Goal: Information Seeking & Learning: Understand process/instructions

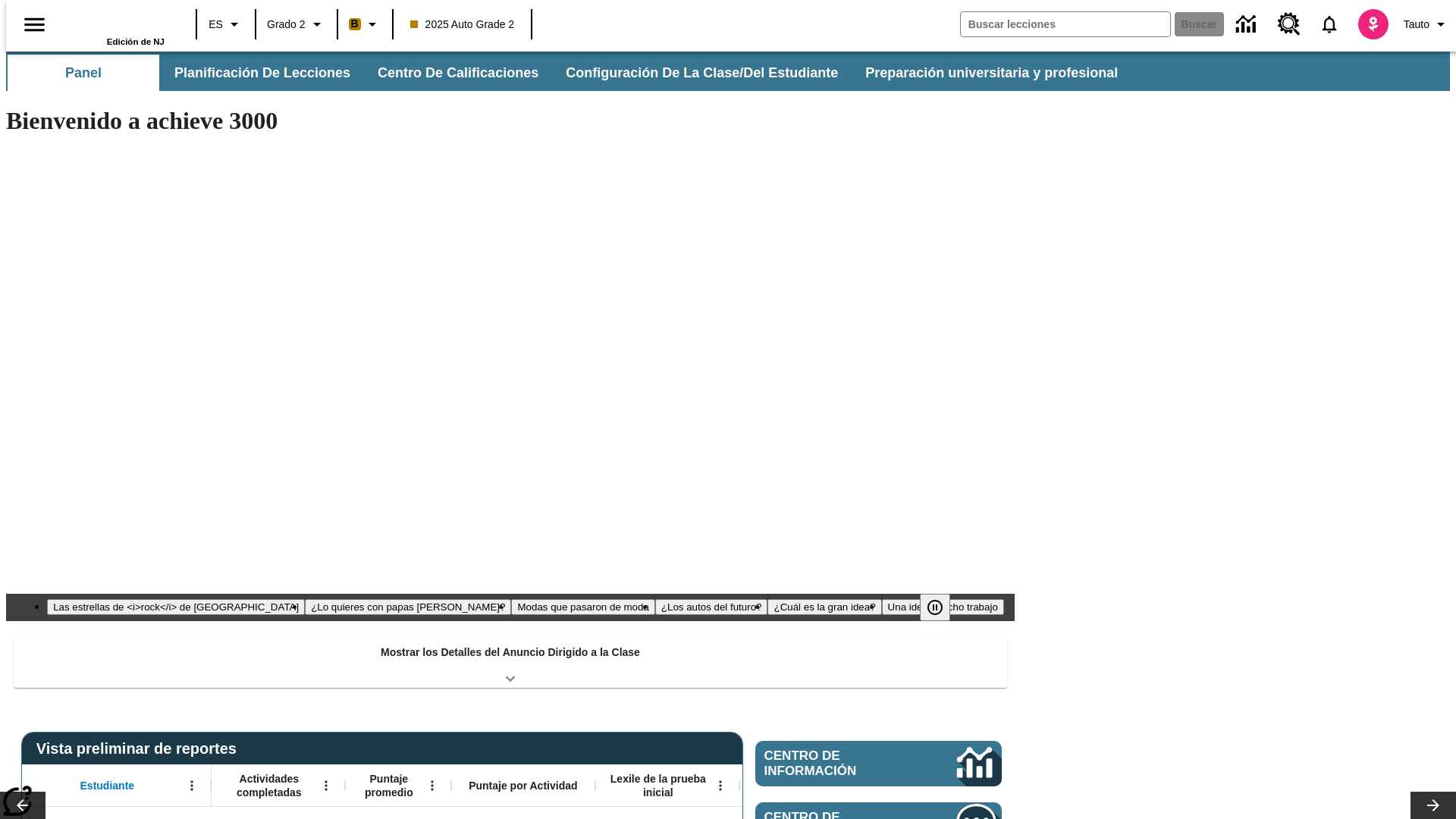
type input "-1"
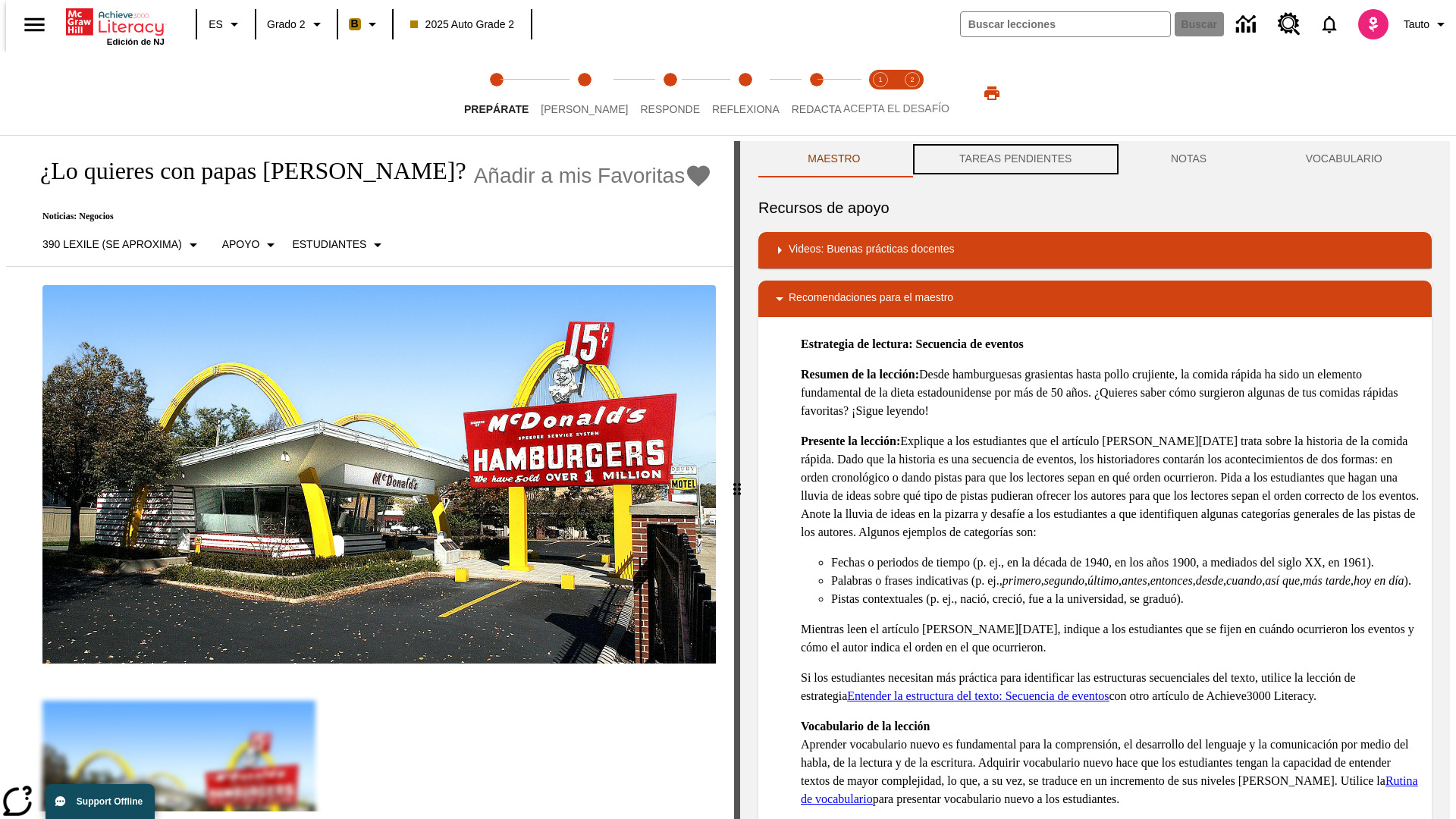
click at [1014, 159] on button "TAREAS PENDIENTES" at bounding box center [1016, 159] width 211 height 37
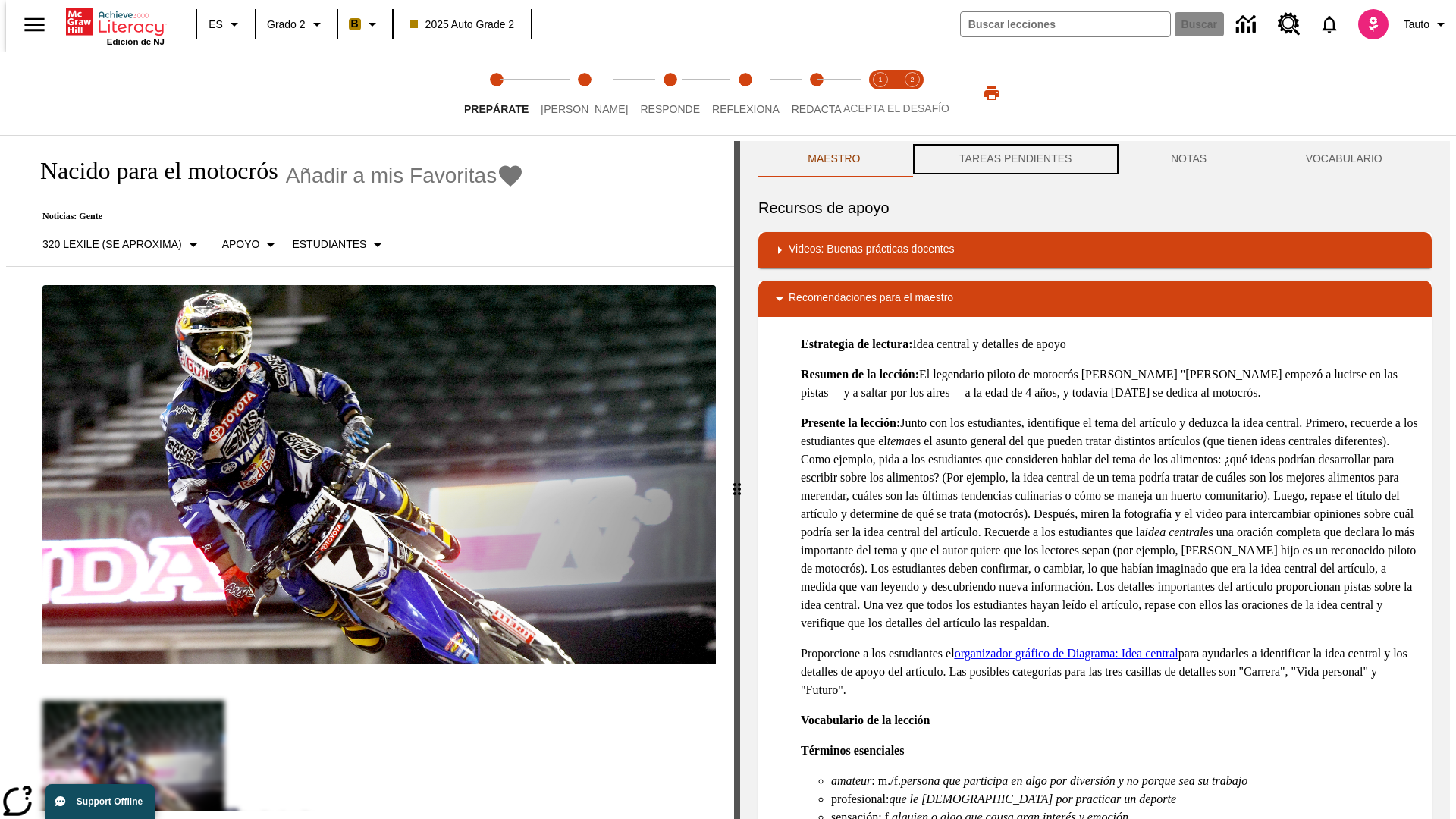
click at [1014, 159] on button "TAREAS PENDIENTES" at bounding box center [1016, 159] width 211 height 37
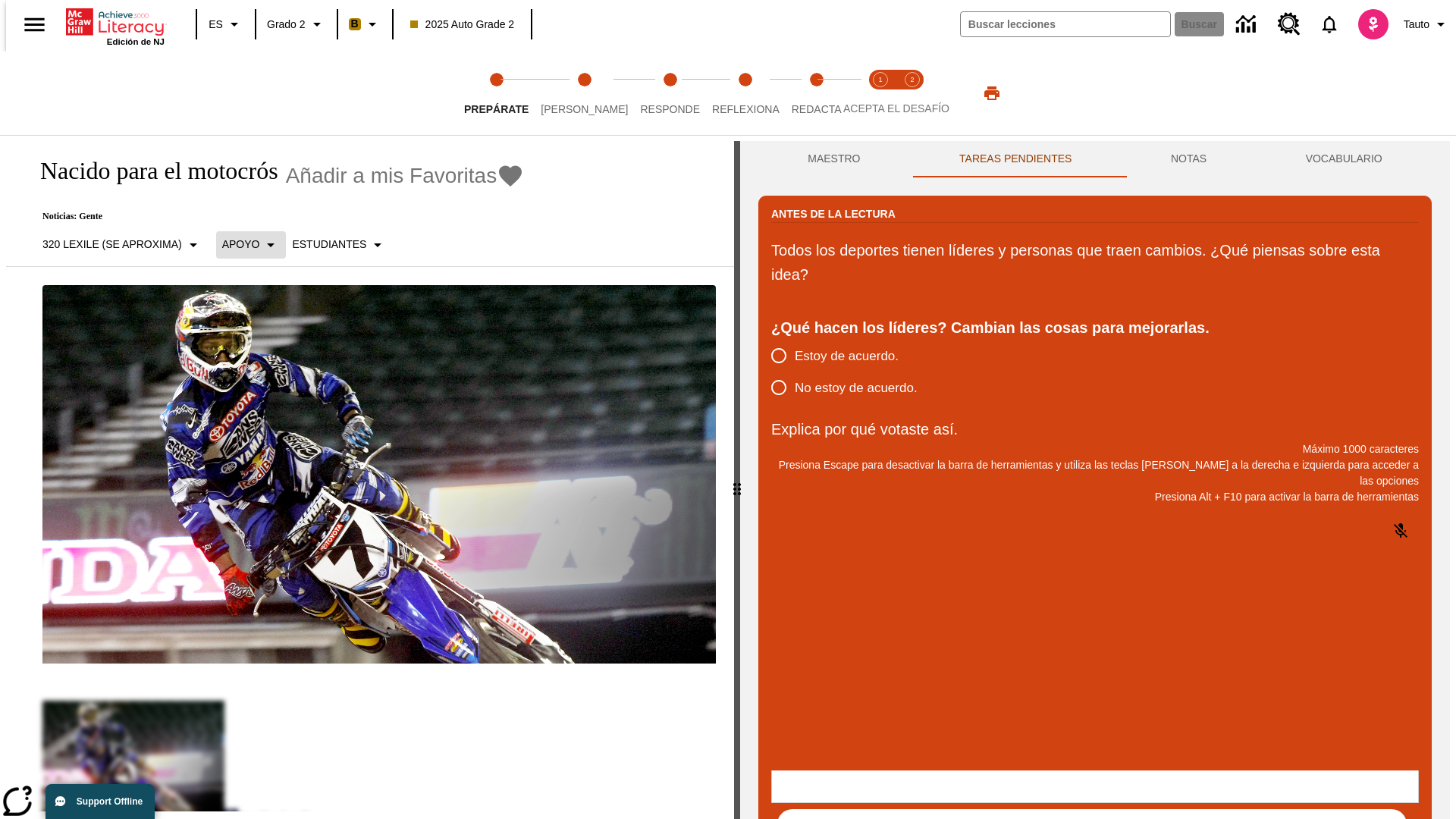
click at [243, 244] on p "Apoyo" at bounding box center [241, 244] width 38 height 16
click at [266, 333] on p "Apoyo" at bounding box center [266, 333] width 89 height 16
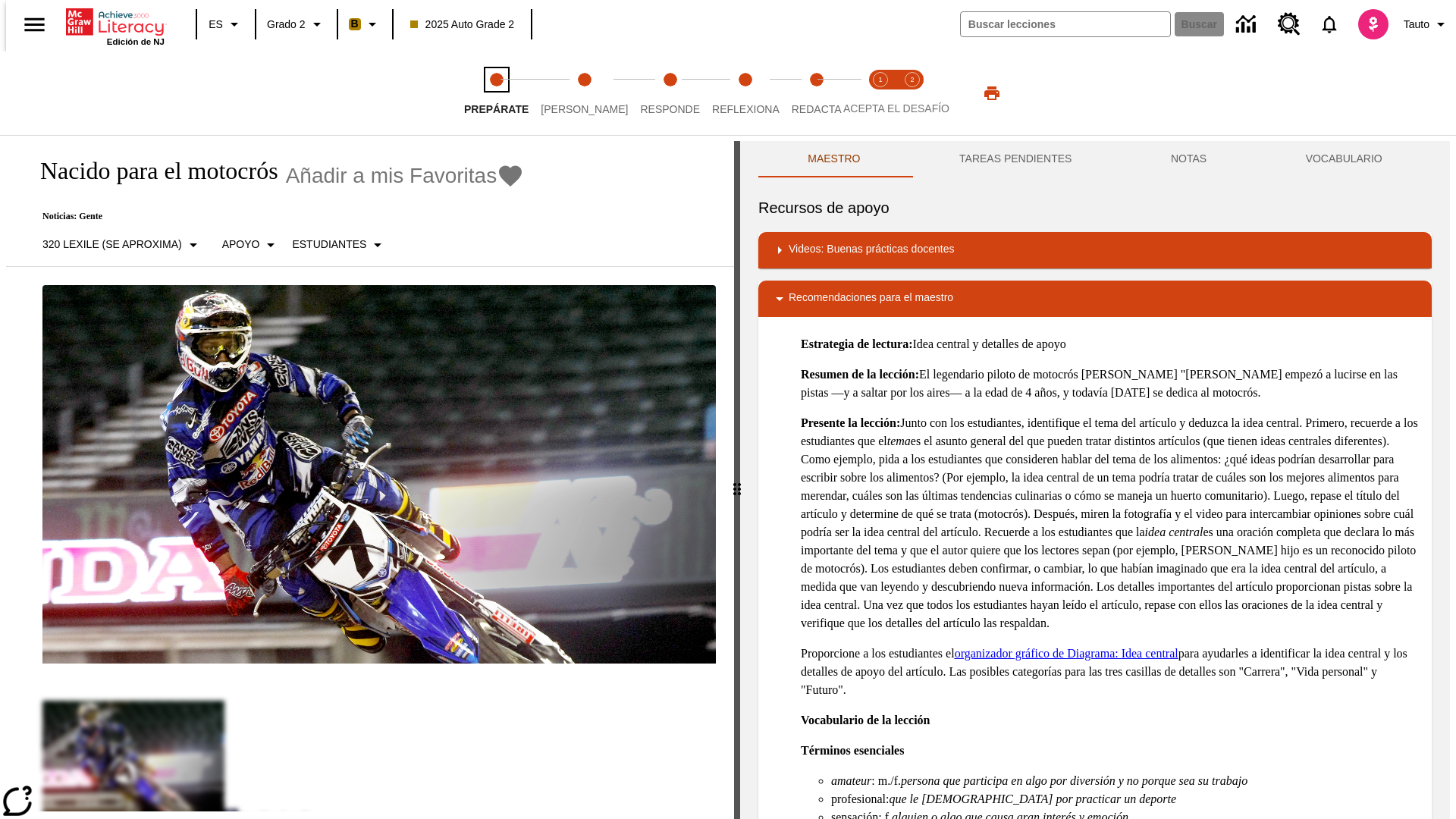
click at [496, 94] on span "Prepárate" at bounding box center [496, 103] width 64 height 28
click at [1014, 159] on button "TAREAS PENDIENTES" at bounding box center [1016, 159] width 211 height 37
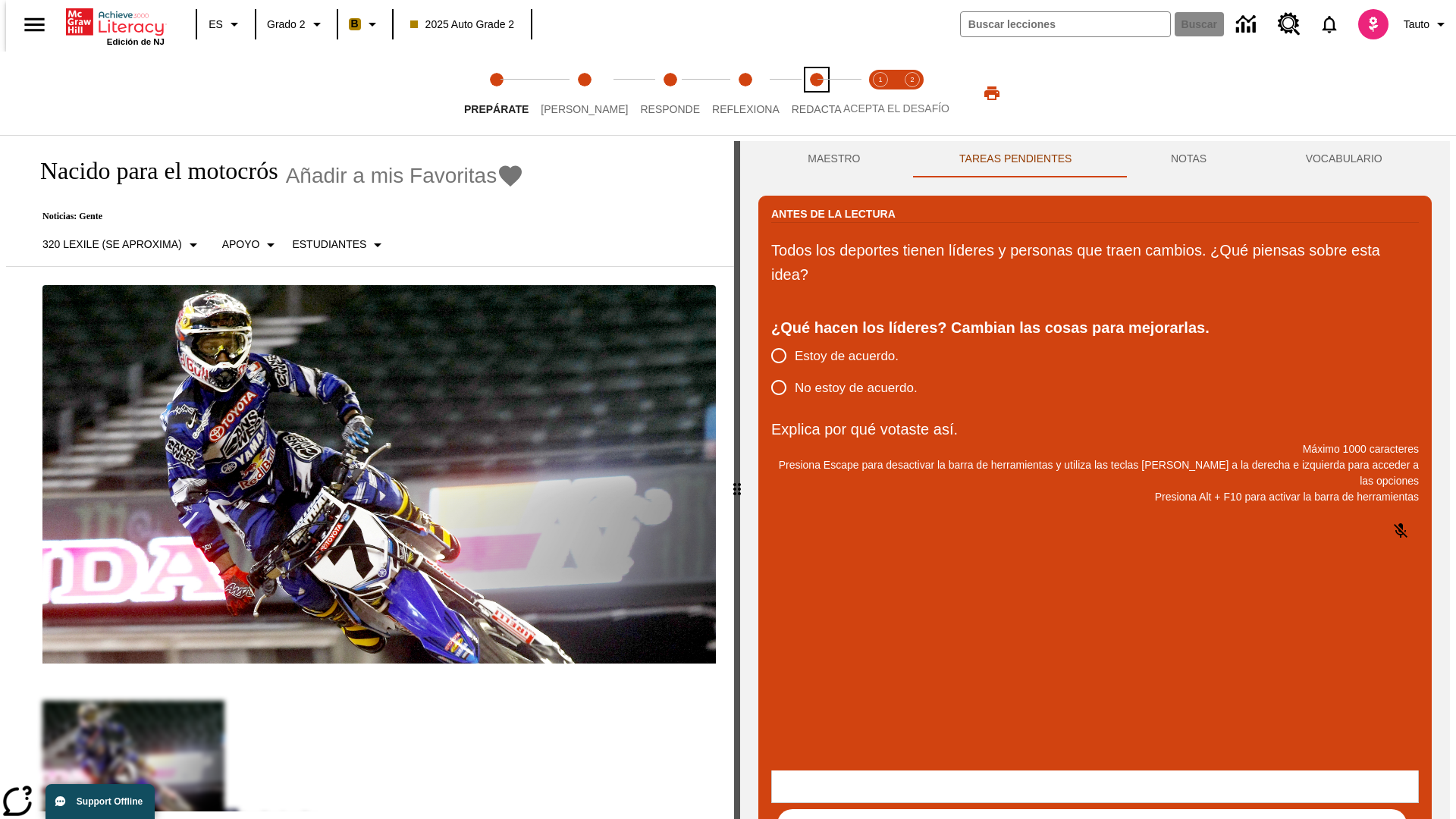
click at [800, 94] on span "Redacta" at bounding box center [817, 103] width 50 height 28
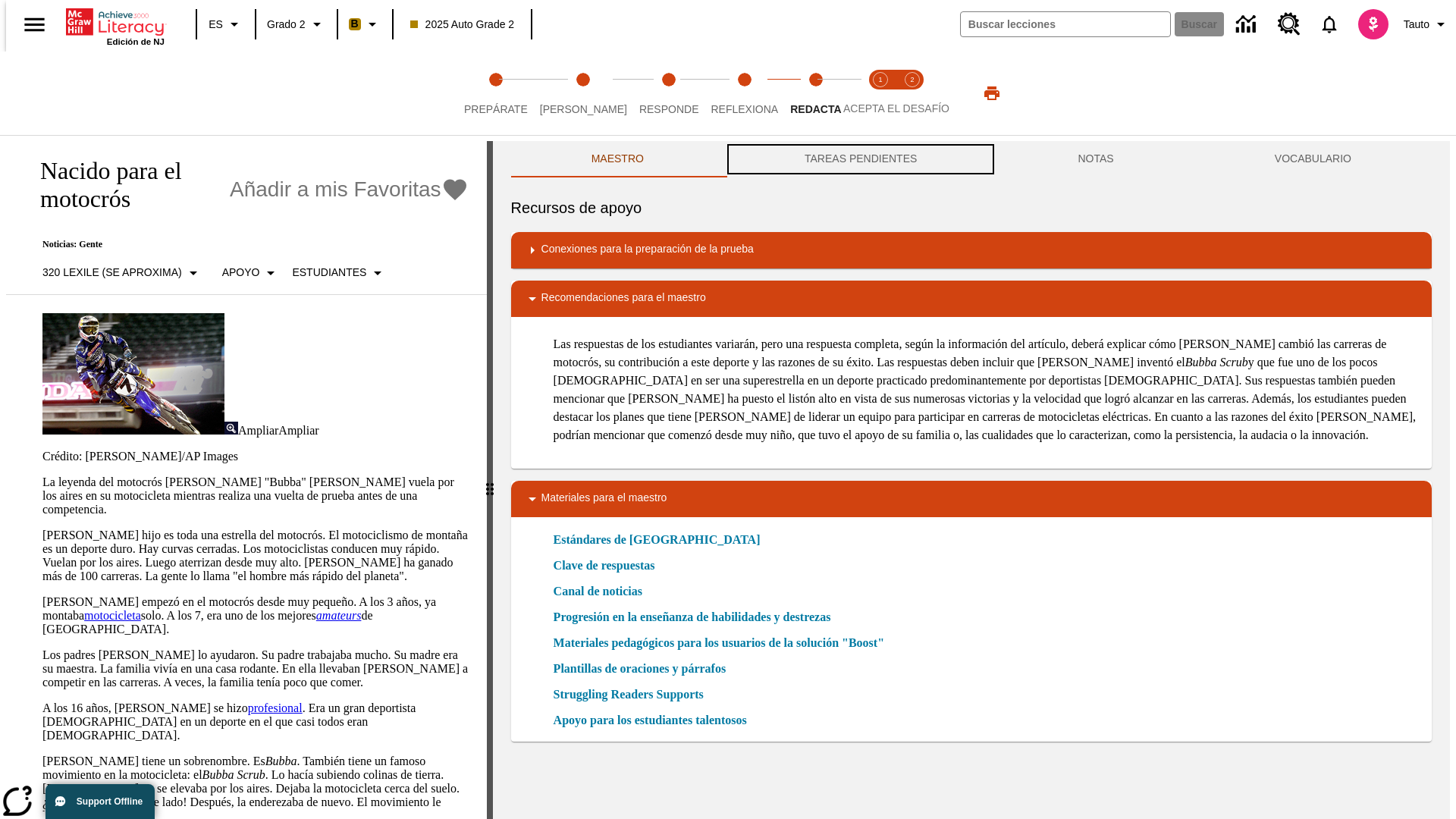
scroll to position [1, 0]
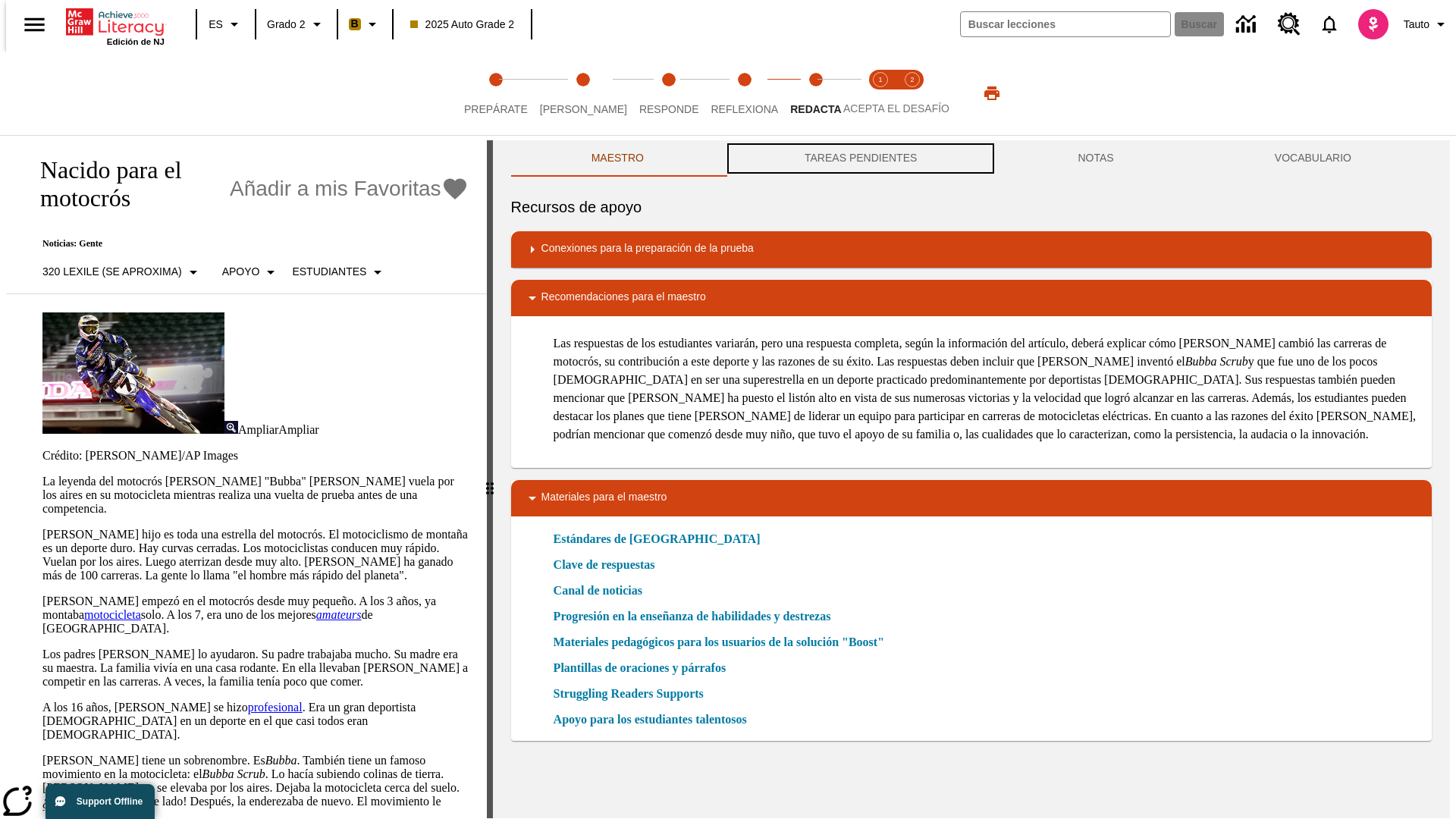
click at [860, 159] on button "TAREAS PENDIENTES" at bounding box center [860, 159] width 273 height 37
